Goal: Find specific page/section: Find specific page/section

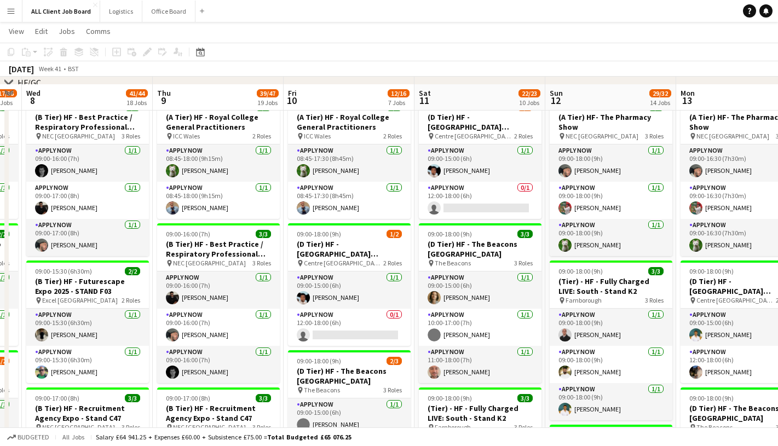
scroll to position [197, 0]
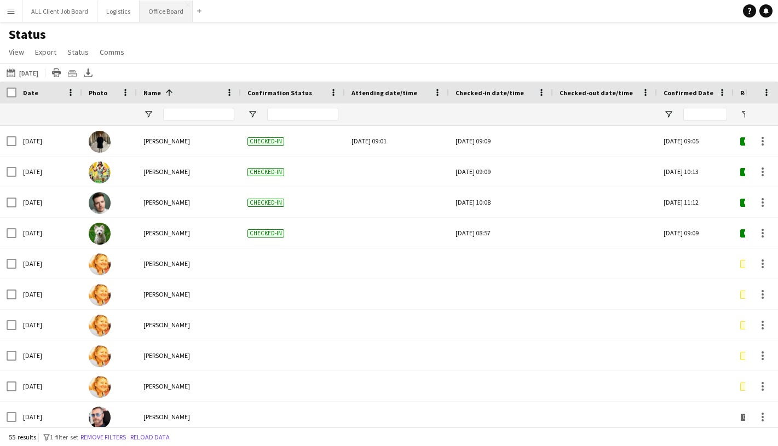
click at [171, 11] on button "Office Board Close" at bounding box center [166, 11] width 53 height 21
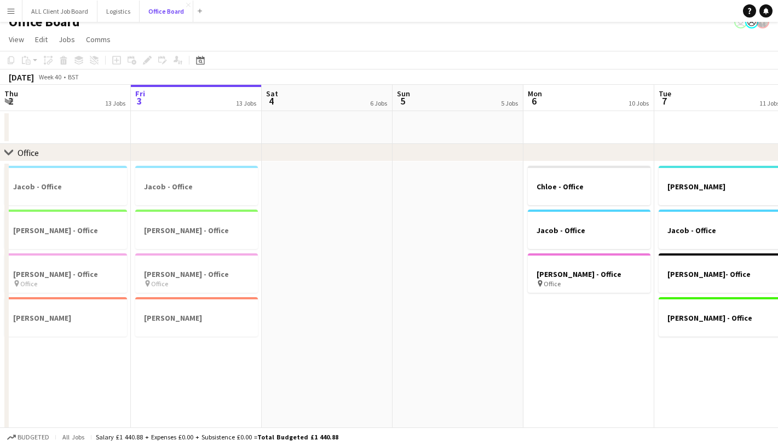
scroll to position [0, 262]
